Goal: Information Seeking & Learning: Learn about a topic

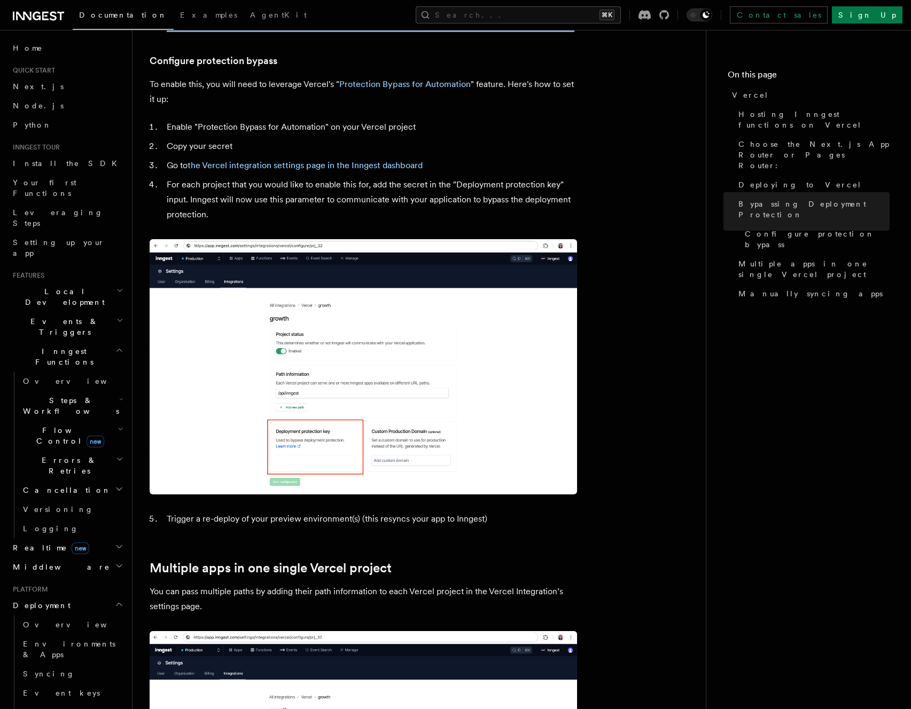
scroll to position [981, 0]
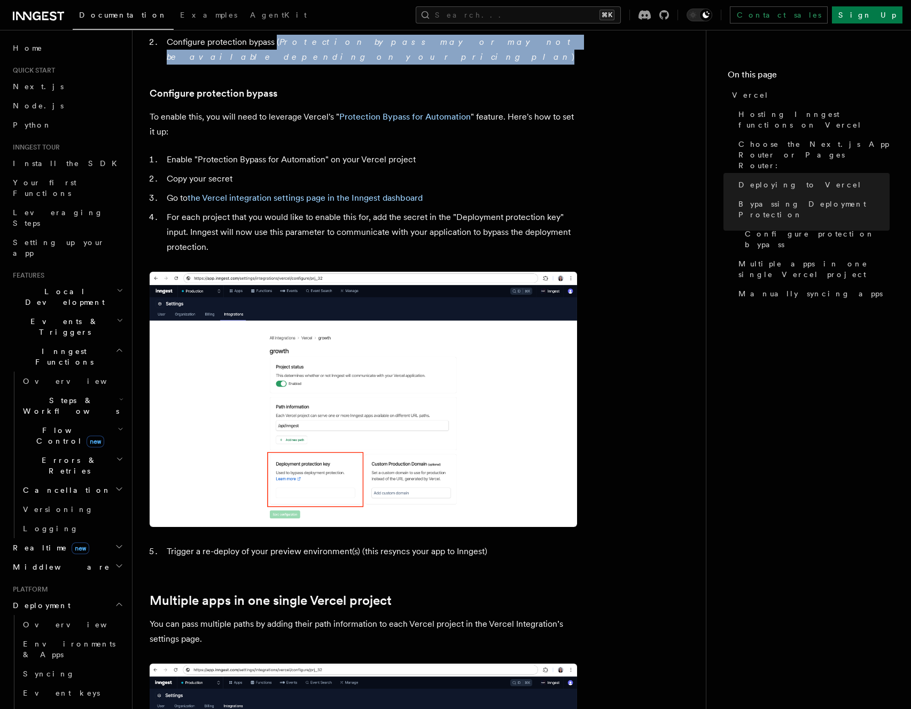
click at [86, 481] on h2 "Cancellation" at bounding box center [72, 490] width 107 height 19
click at [82, 481] on h2 "Cancellation" at bounding box center [72, 490] width 107 height 19
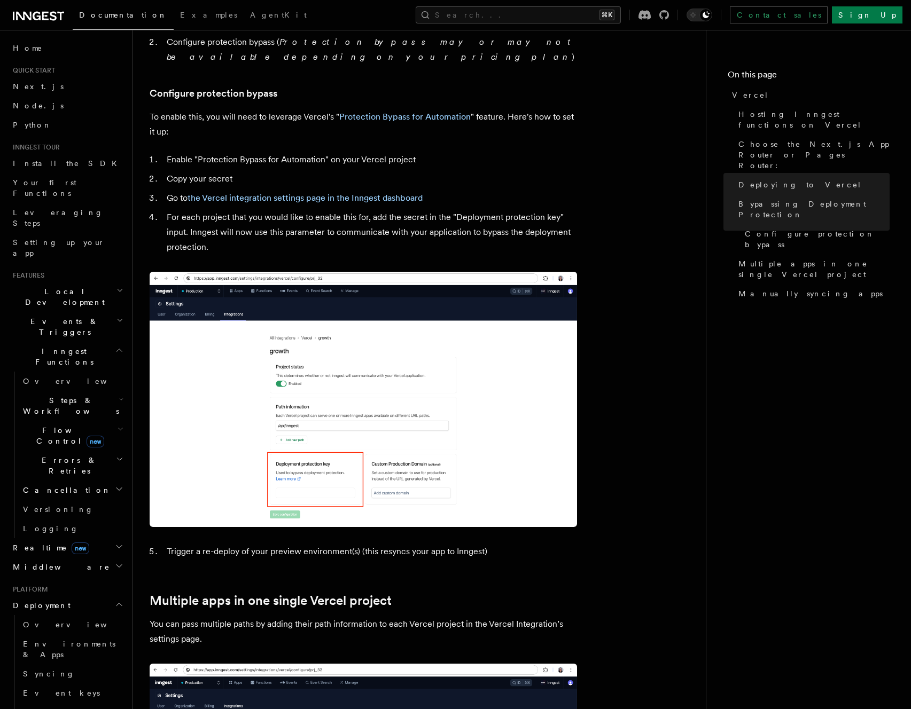
click at [716, 461] on nav "On this page Vercel Hosting Inngest functions on Vercel Choose the Next.js App …" at bounding box center [808, 369] width 205 height 679
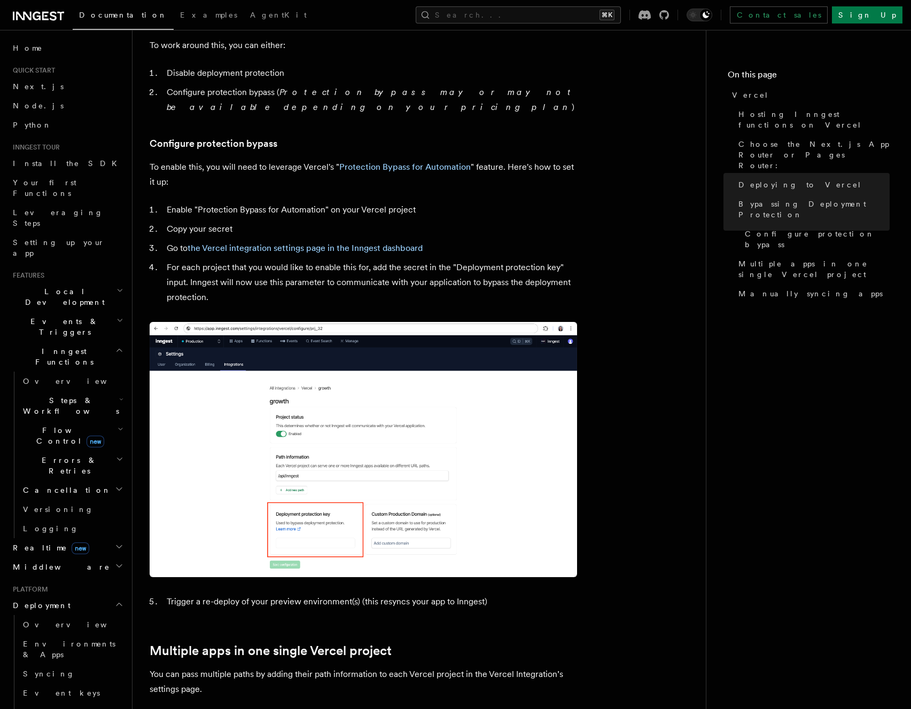
scroll to position [886, 0]
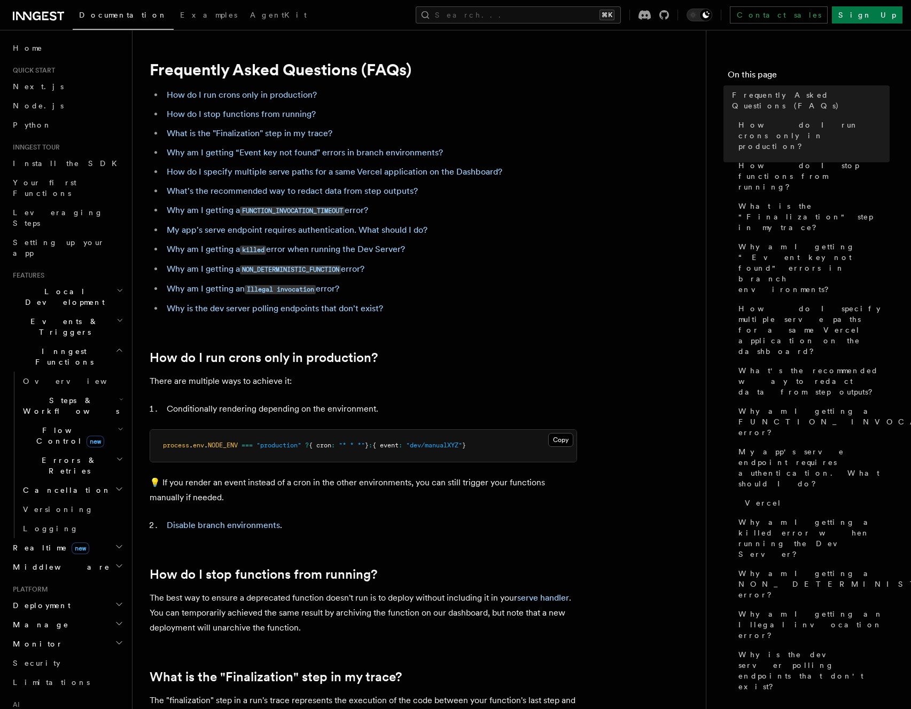
click at [567, 278] on ul "How do I run crons only in production? How do I stop functions from running? Wh…" at bounding box center [363, 202] width 427 height 229
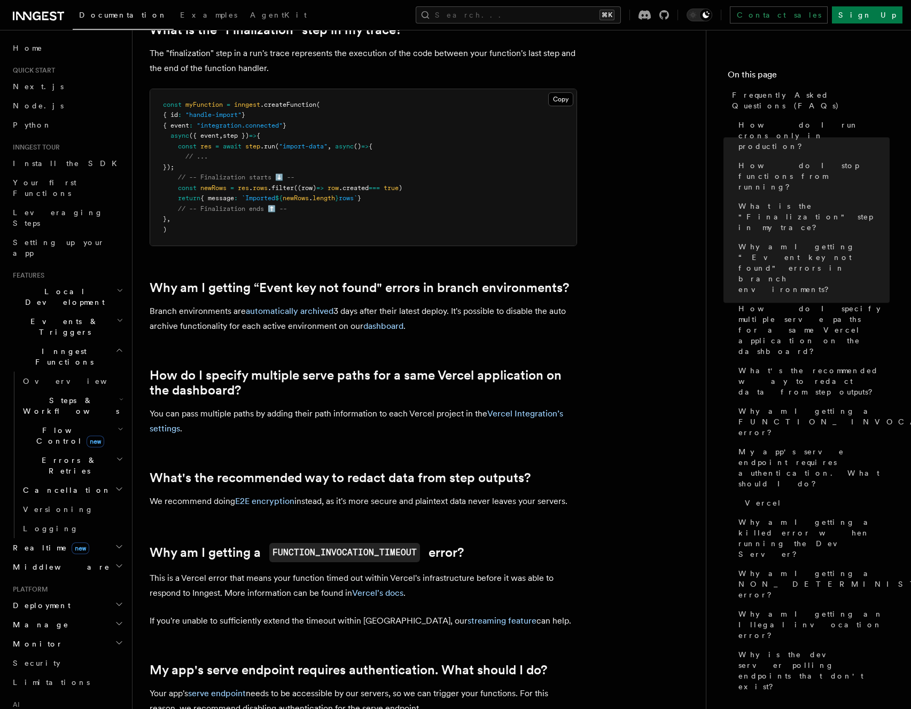
scroll to position [648, 0]
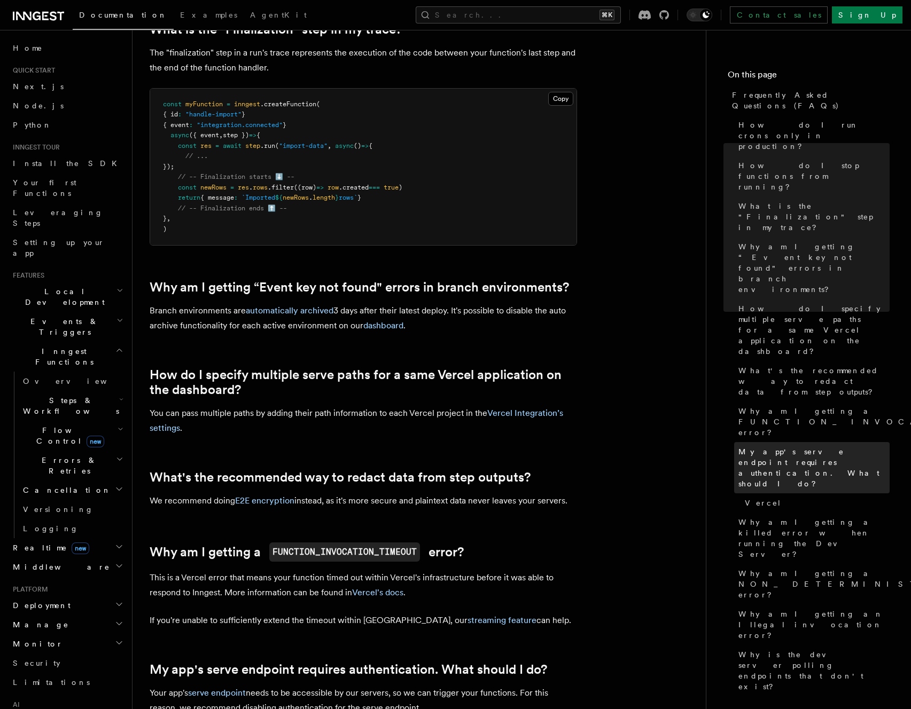
click at [760, 447] on span "My app's serve endpoint requires authentication. What should I do?" at bounding box center [813, 468] width 151 height 43
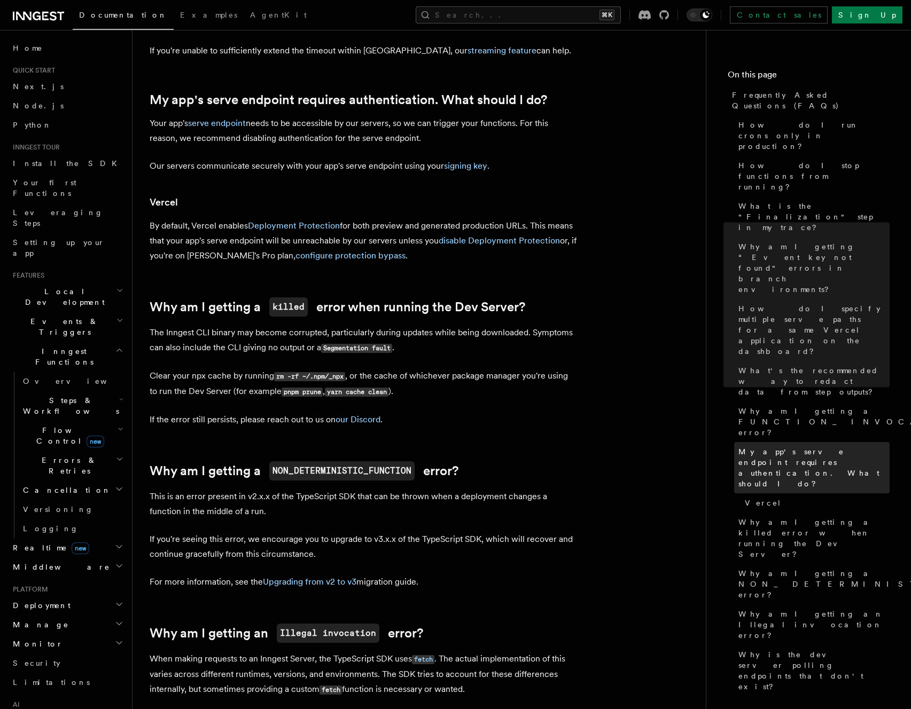
scroll to position [1259, 0]
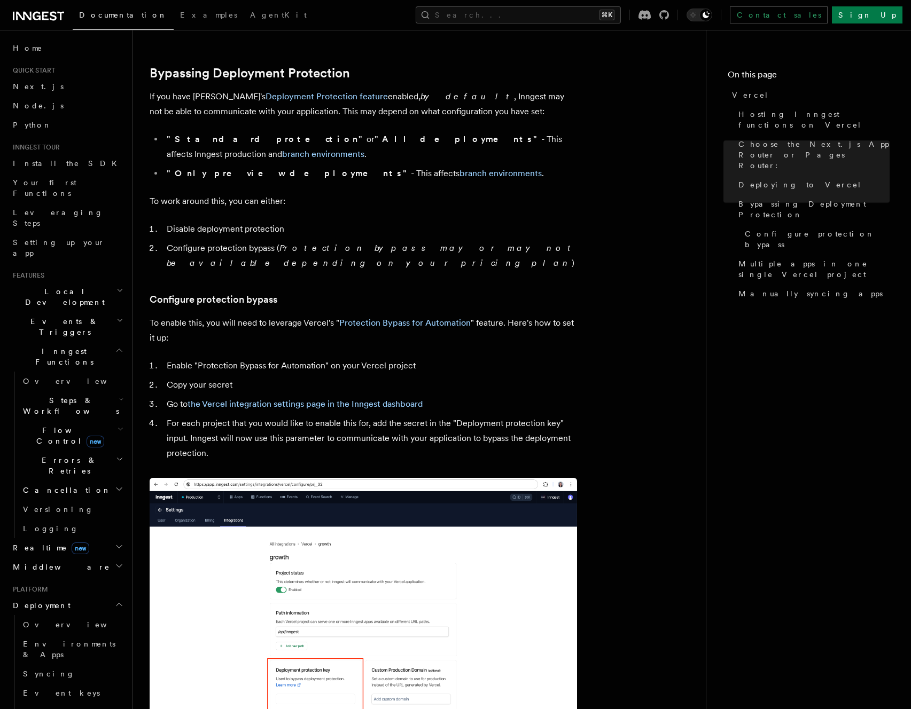
scroll to position [789, 0]
